Goal: Task Accomplishment & Management: Use online tool/utility

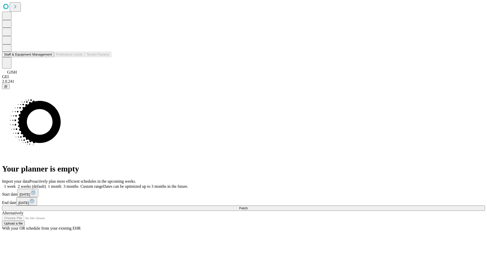
click at [48, 57] on button "Staff & Equipment Management" at bounding box center [28, 54] width 52 height 5
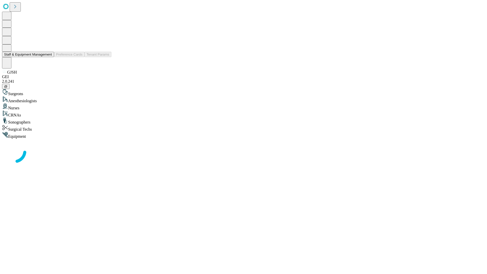
click at [48, 57] on button "Staff & Equipment Management" at bounding box center [28, 54] width 52 height 5
